Goal: Task Accomplishment & Management: Manage account settings

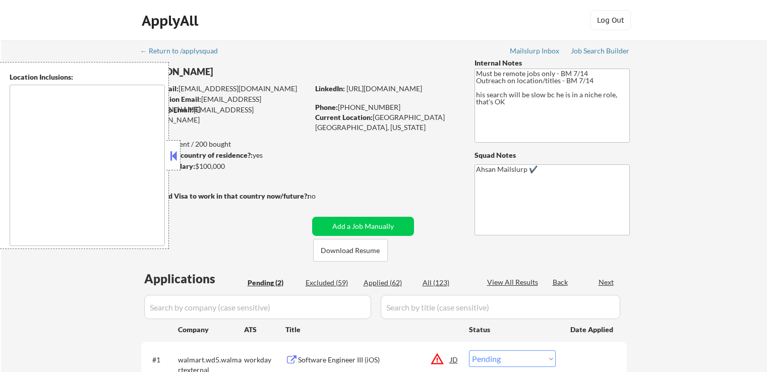
select select ""pending""
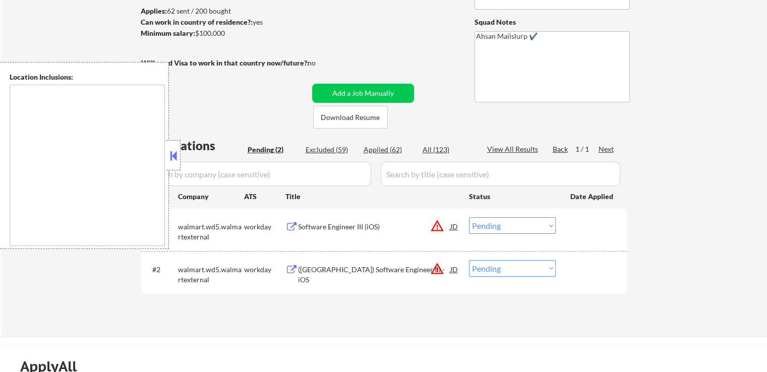
scroll to position [151, 0]
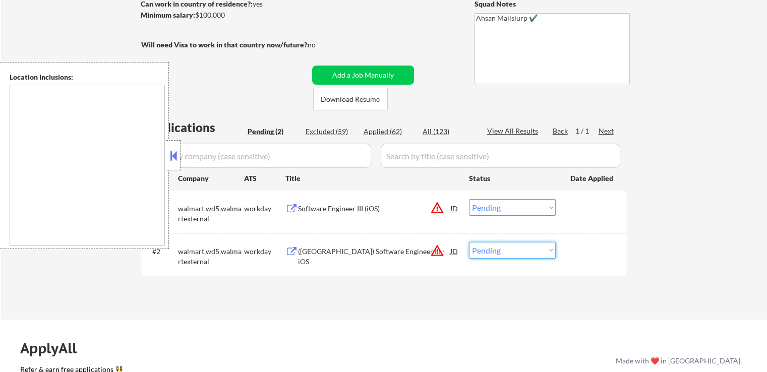
click at [494, 250] on select "Choose an option... Pending Applied Excluded (Questions) Excluded (Expired) Exc…" at bounding box center [512, 250] width 87 height 17
select select ""excluded__other_""
click at [469, 242] on select "Choose an option... Pending Applied Excluded (Questions) Excluded (Expired) Exc…" at bounding box center [512, 250] width 87 height 17
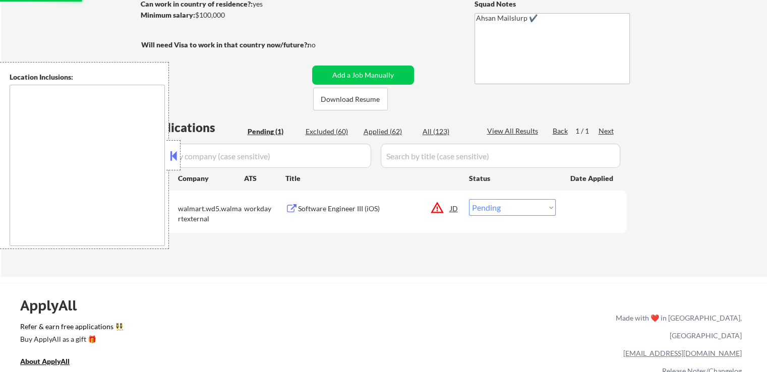
click at [290, 207] on button at bounding box center [291, 209] width 13 height 10
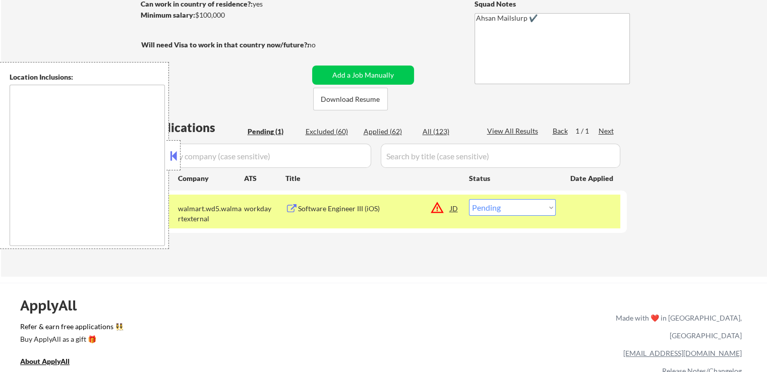
click at [515, 209] on select "Choose an option... Pending Applied Excluded (Questions) Excluded (Expired) Exc…" at bounding box center [512, 207] width 87 height 17
click at [469, 199] on select "Choose an option... Pending Applied Excluded (Questions) Excluded (Expired) Exc…" at bounding box center [512, 207] width 87 height 17
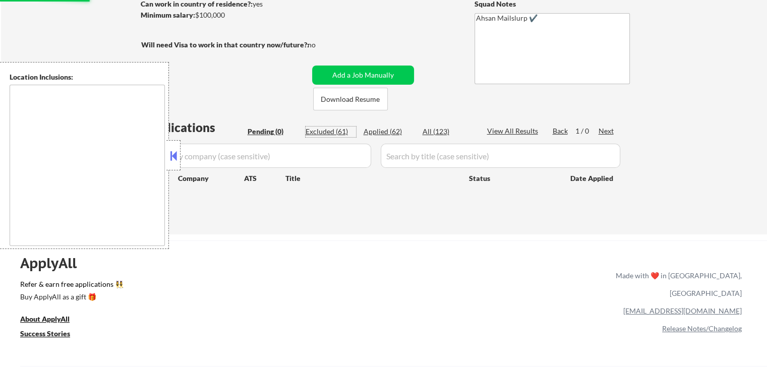
click at [330, 135] on div "Excluded (61)" at bounding box center [331, 132] width 50 height 10
select select ""excluded""
select select ""excluded__expired_""
select select ""excluded__location_""
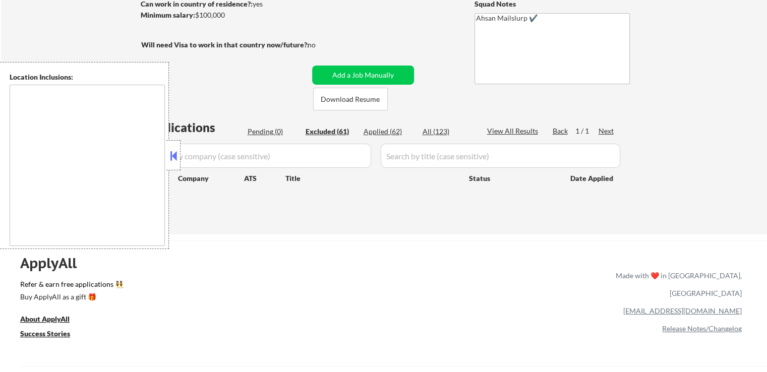
select select ""excluded""
select select ""excluded__location_""
select select ""excluded__expired_""
select select ""excluded""
select select ""excluded__expired_""
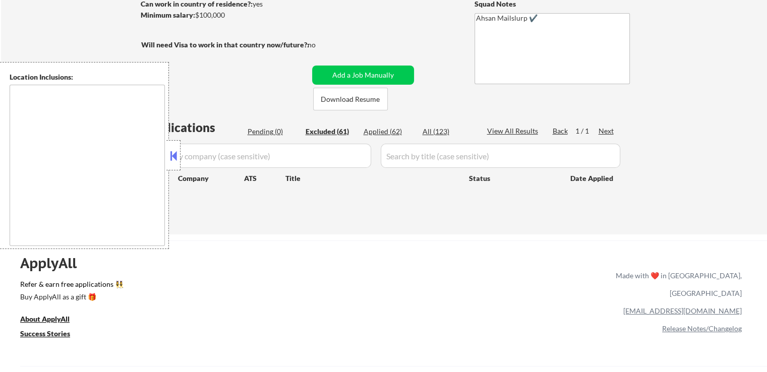
select select ""excluded__location_""
select select ""excluded__expired_""
select select ""excluded__other_""
select select ""excluded__location_""
select select ""excluded""
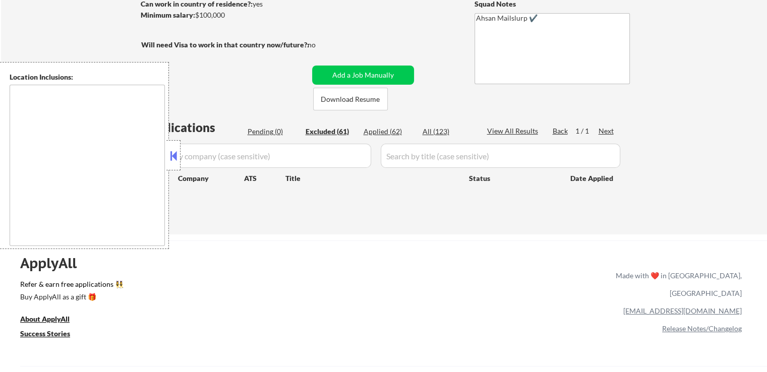
select select ""excluded__expired_""
select select ""excluded""
select select ""excluded__other_""
select select ""excluded__expired_""
select select ""excluded""
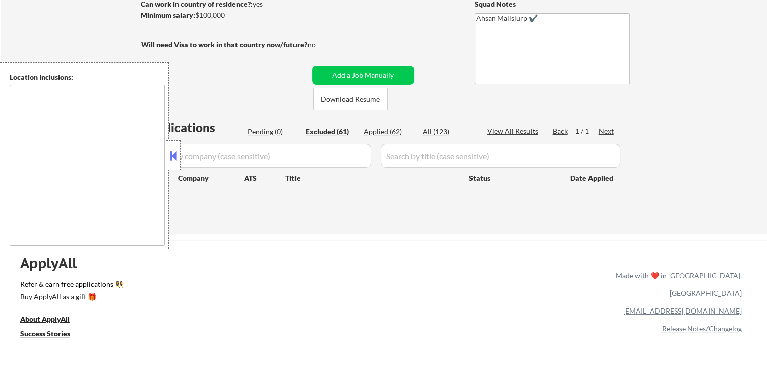
select select ""excluded__location_""
select select ""excluded""
select select ""excluded__expired_""
select select ""excluded""
select select ""excluded__expired_""
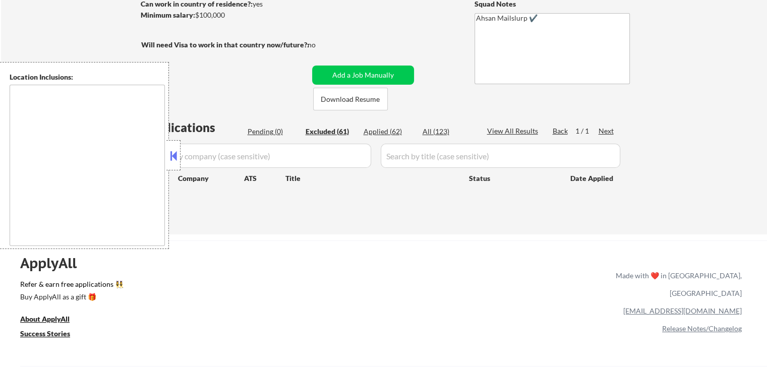
select select ""excluded__expired_""
select select ""excluded__location_""
select select ""excluded""
select select ""excluded__location_""
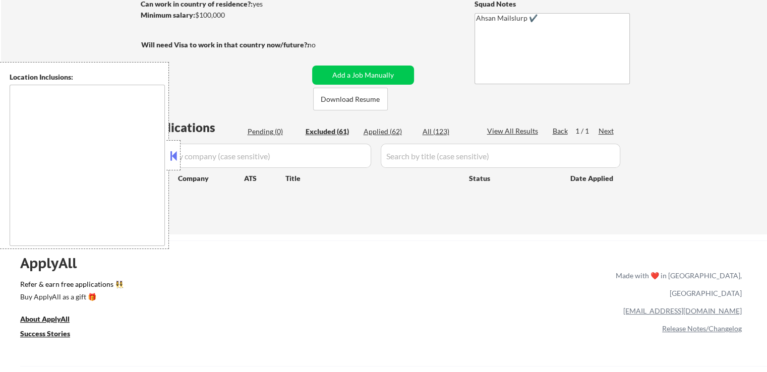
select select ""excluded__expired_""
select select ""excluded__location_""
select select ""excluded__other_""
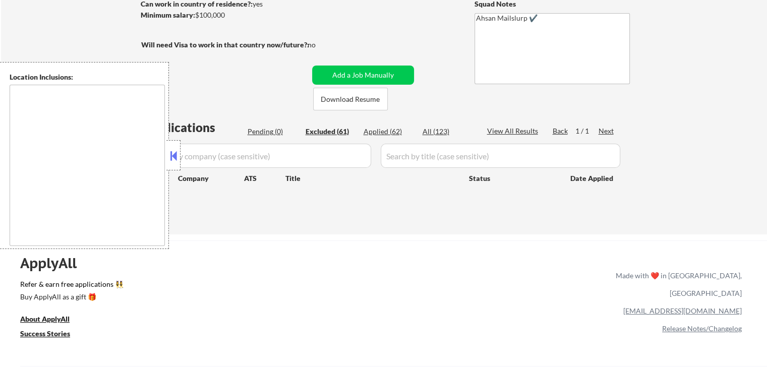
select select ""excluded__expired_""
select select ""excluded__other_""
select select ""excluded""
select select ""excluded__expired_""
select select ""excluded__location_""
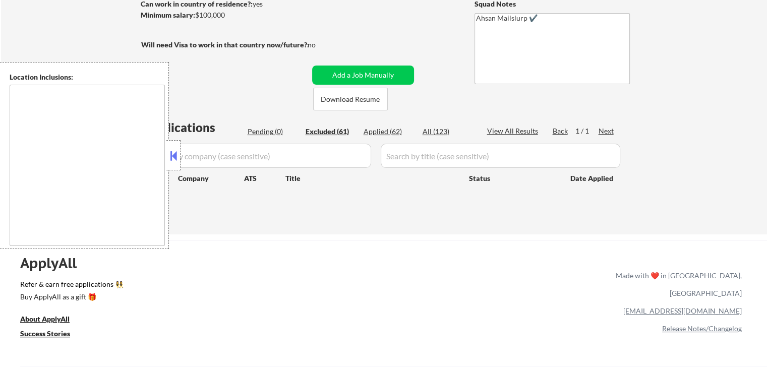
select select ""excluded""
select select ""excluded__location_""
select select ""excluded__other_""
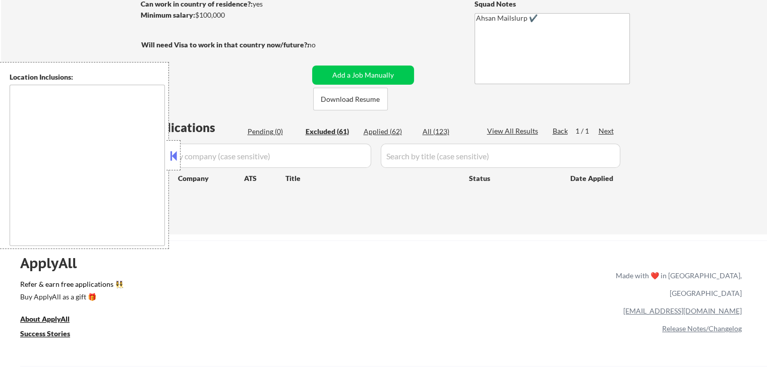
select select ""excluded__expired_""
select select ""excluded__location_""
select select ""excluded""
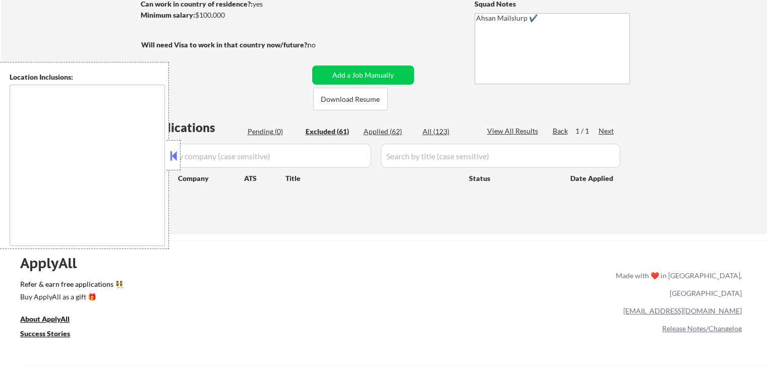
select select ""excluded__expired_""
select select ""excluded""
select select ""excluded__location_""
select select ""excluded__other_""
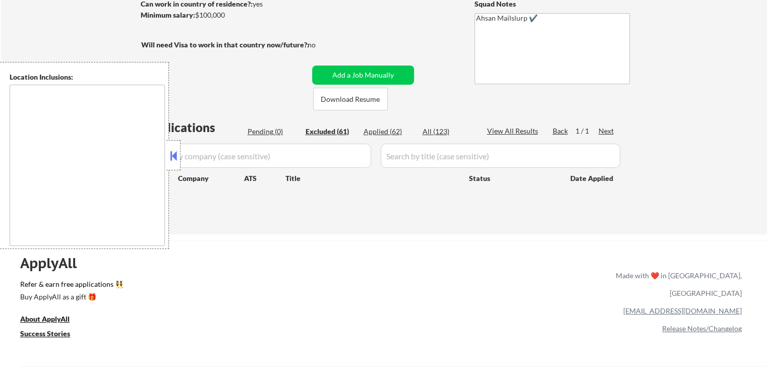
select select ""excluded__location_""
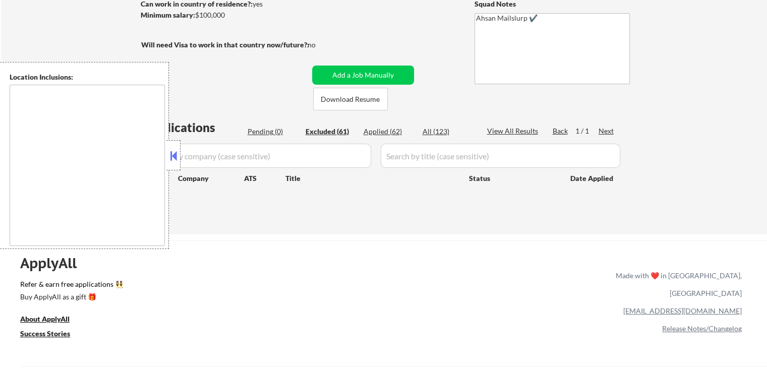
select select ""excluded__other_""
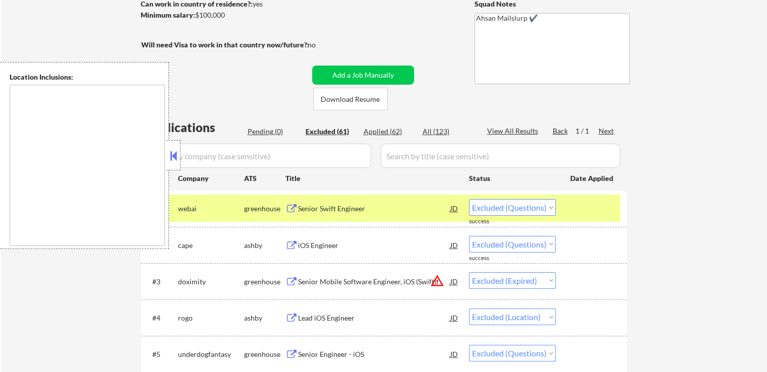
click at [517, 208] on select "Choose an option... Pending Applied Excluded (Questions) Excluded (Expired) Exc…" at bounding box center [512, 207] width 87 height 17
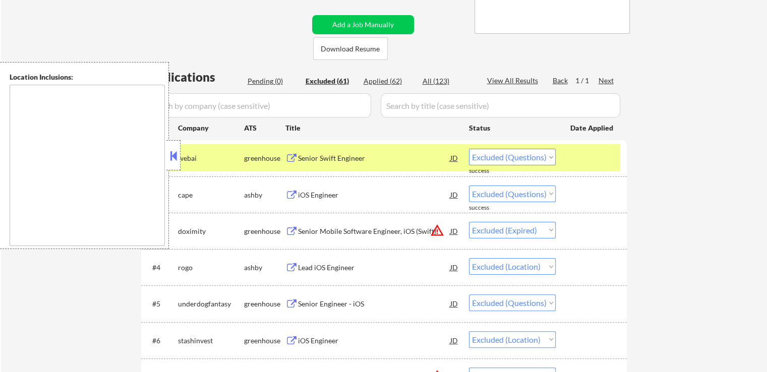
scroll to position [1619, 0]
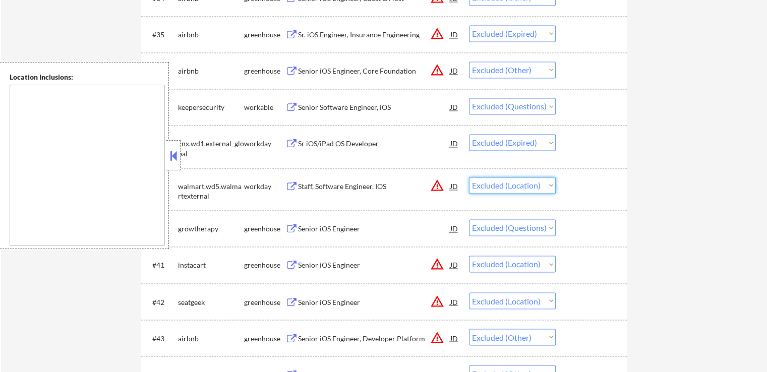
click at [504, 188] on select "Choose an option... Pending Applied Excluded (Questions) Excluded (Expired) Exc…" at bounding box center [512, 185] width 87 height 17
click at [512, 185] on select "Choose an option... Pending Applied Excluded (Questions) Excluded (Expired) Exc…" at bounding box center [512, 185] width 87 height 17
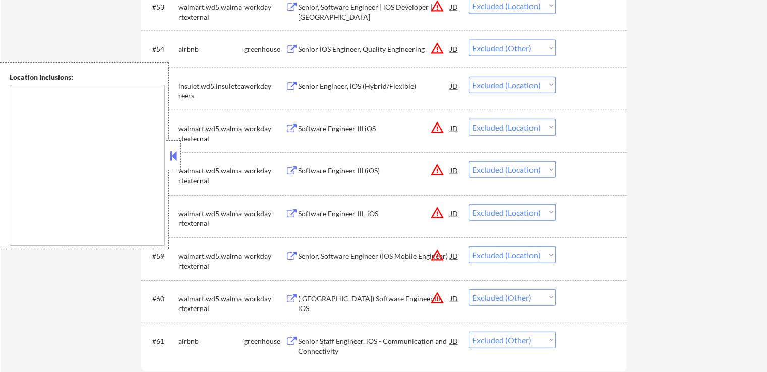
scroll to position [2349, 0]
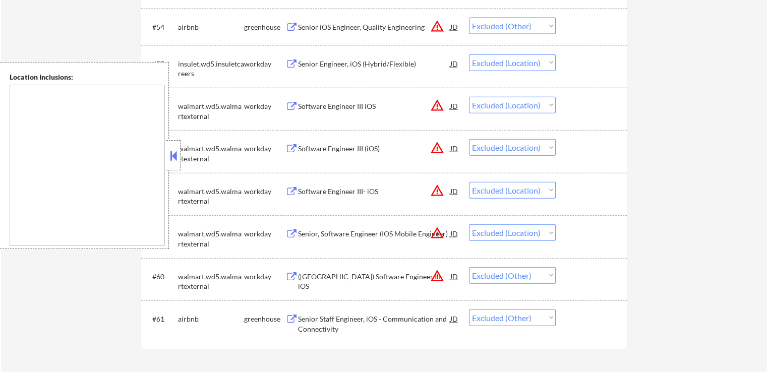
click at [518, 278] on select "Choose an option... Pending Applied Excluded (Questions) Excluded (Expired) Exc…" at bounding box center [512, 275] width 87 height 17
select select ""excluded__location_""
click at [469, 267] on select "Choose an option... Pending Applied Excluded (Questions) Excluded (Expired) Exc…" at bounding box center [512, 275] width 87 height 17
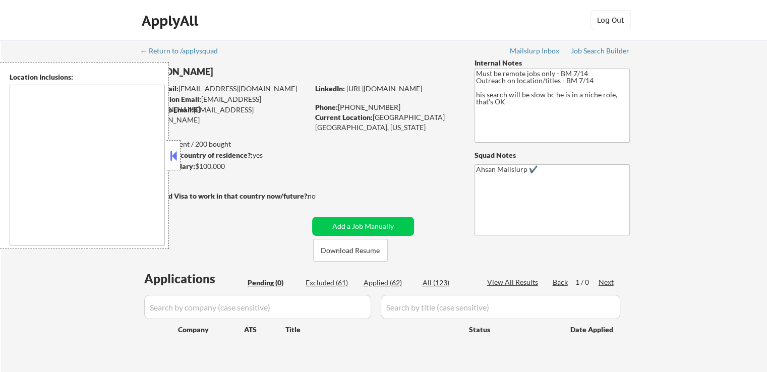
click at [384, 277] on div "Applications Pending (0) Excluded (61) Applied (62) All (123) View All Results …" at bounding box center [384, 318] width 486 height 96
click at [383, 284] on div "Applied (62)" at bounding box center [389, 283] width 50 height 10
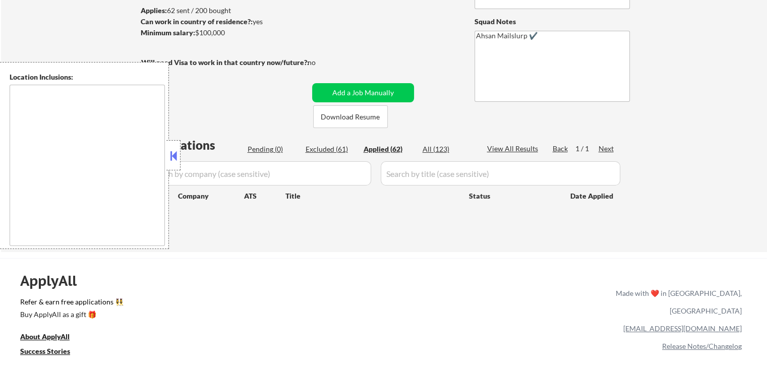
scroll to position [151, 0]
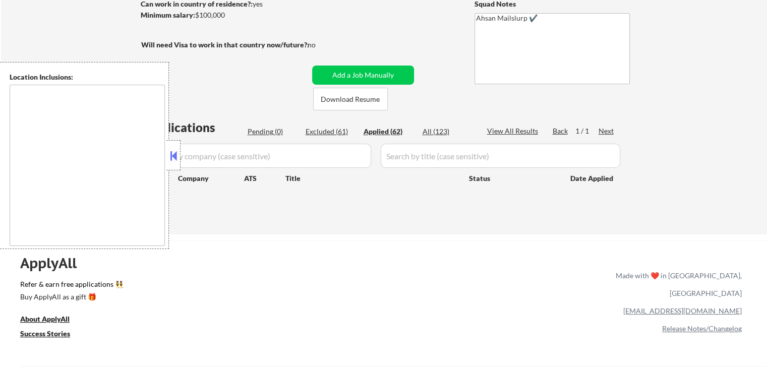
select select ""applied""
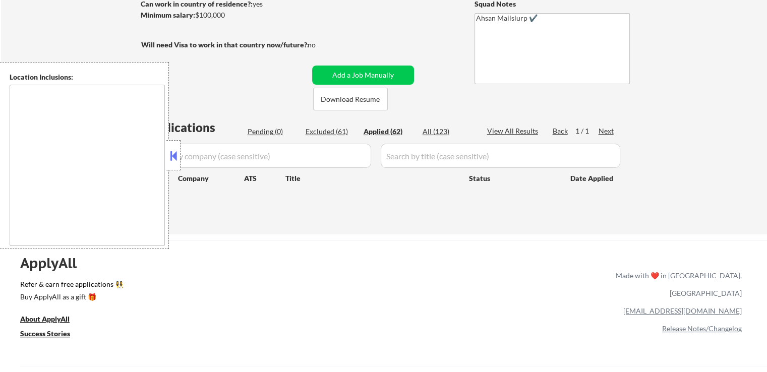
select select ""applied""
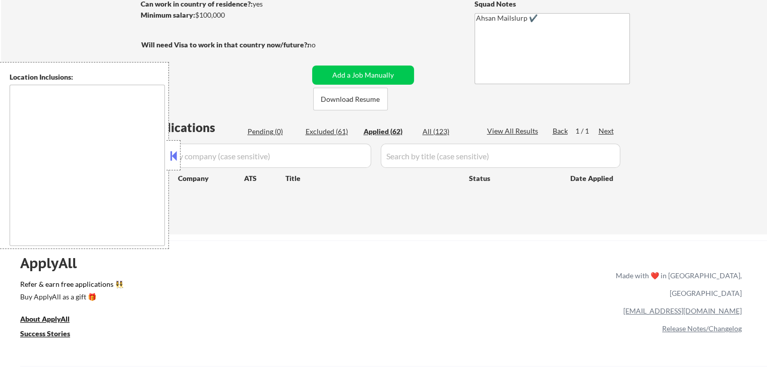
select select ""applied""
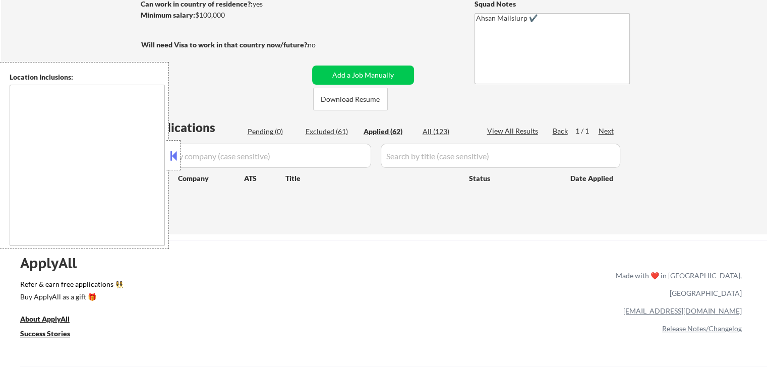
select select ""applied""
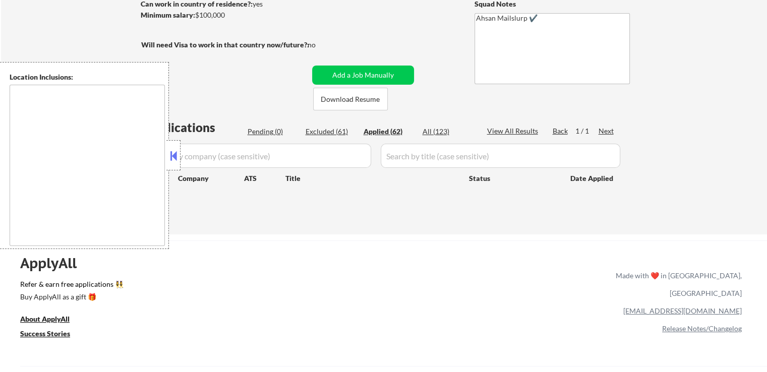
select select ""applied""
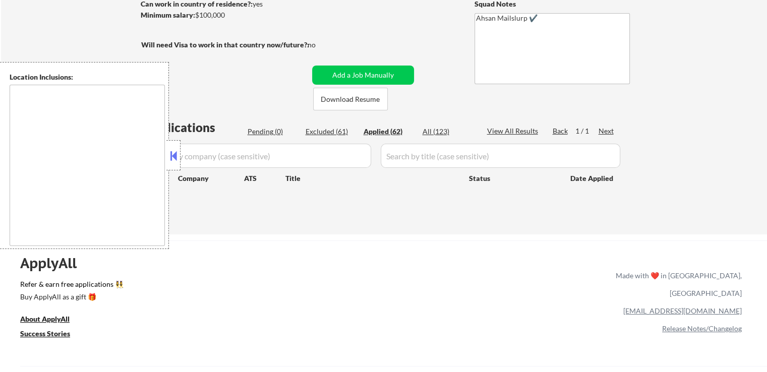
select select ""applied""
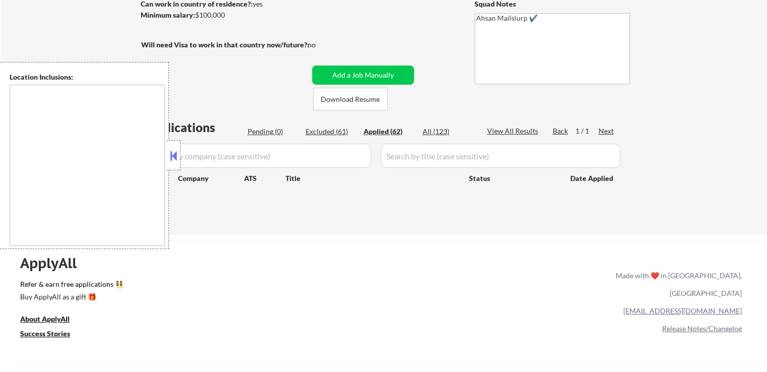
select select ""applied""
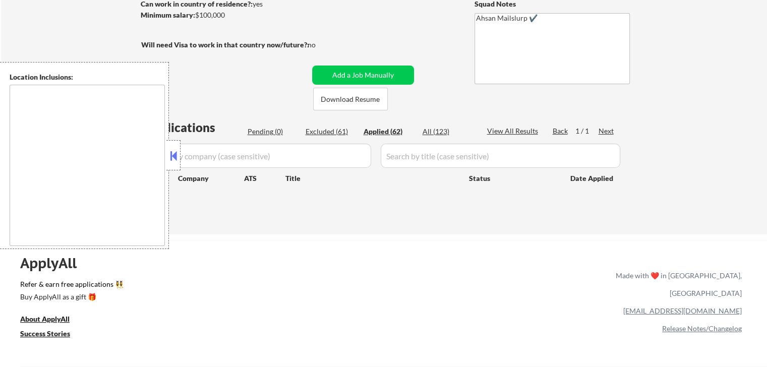
select select ""applied""
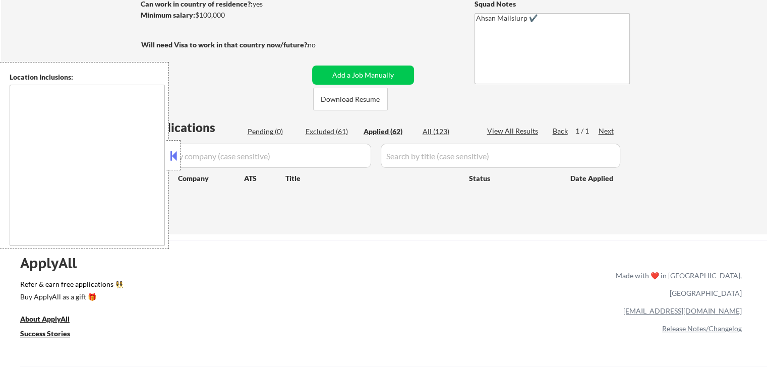
select select ""applied""
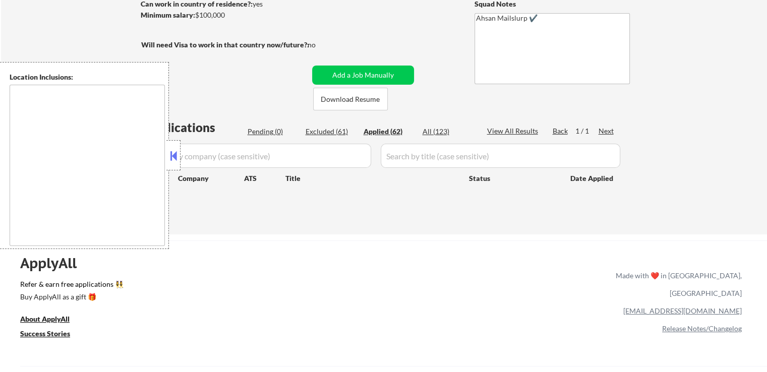
select select ""applied""
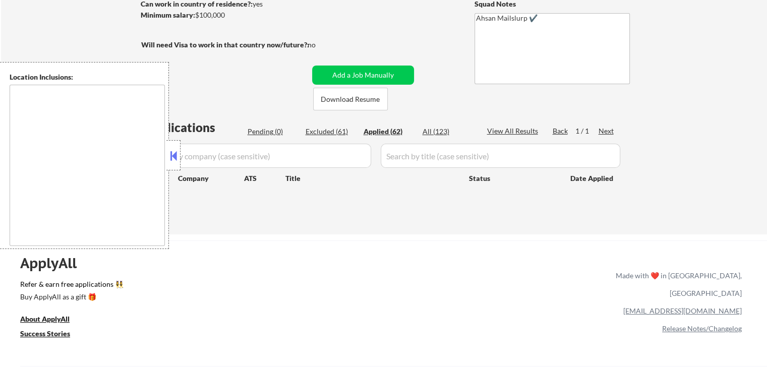
select select ""applied""
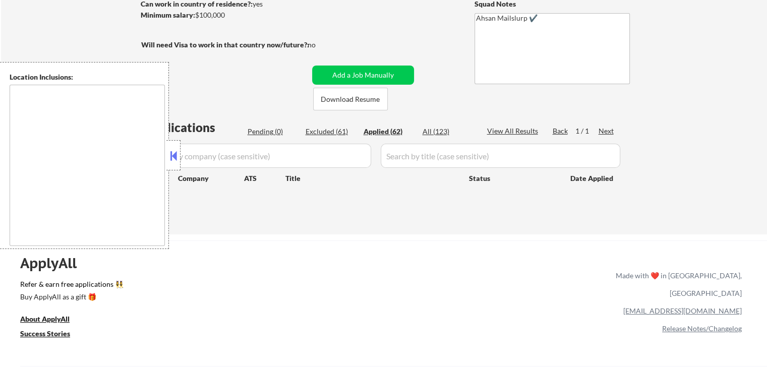
select select ""applied""
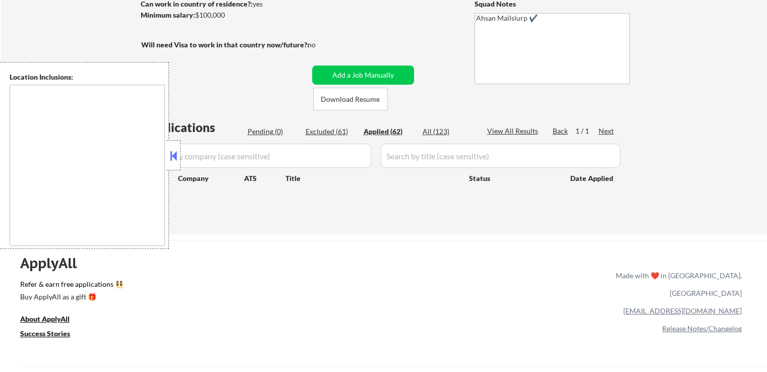
select select ""applied""
